Goal: Find contact information: Find contact information

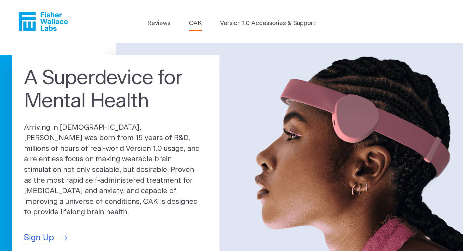
click at [201, 23] on link "OAK" at bounding box center [195, 23] width 13 height 9
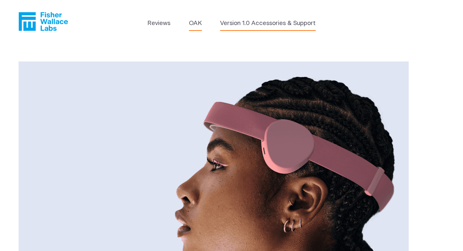
click at [235, 25] on link "Version 1.0 Accessories & Support" at bounding box center [268, 23] width 96 height 9
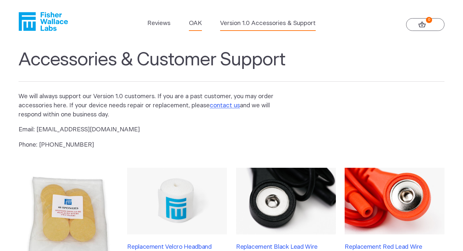
click at [193, 22] on link "OAK" at bounding box center [195, 23] width 13 height 9
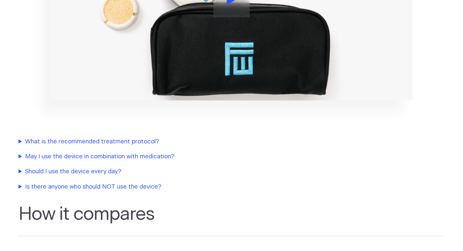
scroll to position [1010, 0]
click at [89, 182] on summary "Is there anyone who should NOT use the device?" at bounding box center [155, 186] width 273 height 9
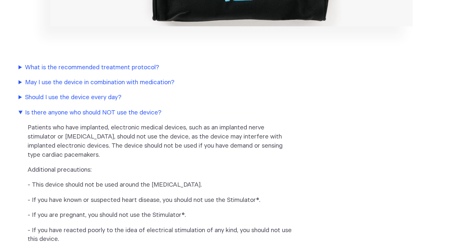
scroll to position [1084, 0]
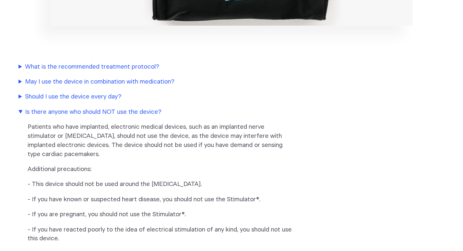
click at [56, 62] on summary "What is the recommended treatment protocol?" at bounding box center [155, 66] width 273 height 9
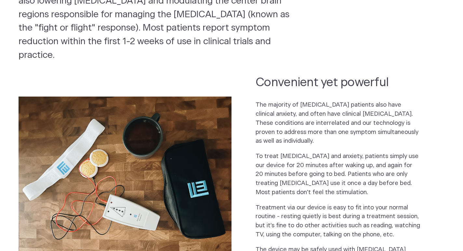
scroll to position [0, 0]
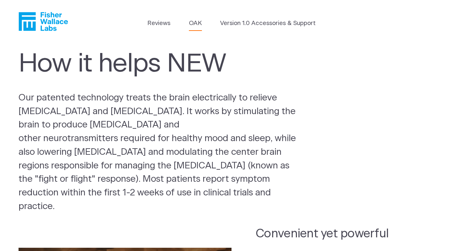
click at [200, 21] on link "OAK" at bounding box center [195, 23] width 13 height 9
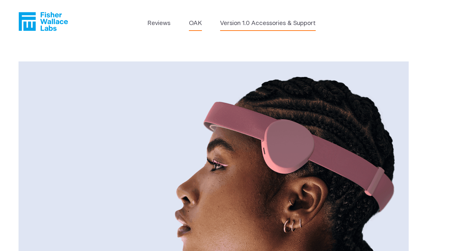
click at [257, 20] on link "Version 1.0 Accessories & Support" at bounding box center [268, 23] width 96 height 9
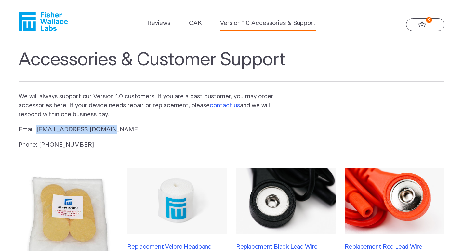
drag, startPoint x: 37, startPoint y: 130, endPoint x: 118, endPoint y: 129, distance: 80.7
click at [118, 129] on p "Email: [EMAIL_ADDRESS][DOMAIN_NAME]" at bounding box center [152, 129] width 266 height 9
copy p "[EMAIL_ADDRESS][DOMAIN_NAME]"
click at [195, 25] on link "OAK" at bounding box center [195, 23] width 13 height 9
